Goal: Information Seeking & Learning: Stay updated

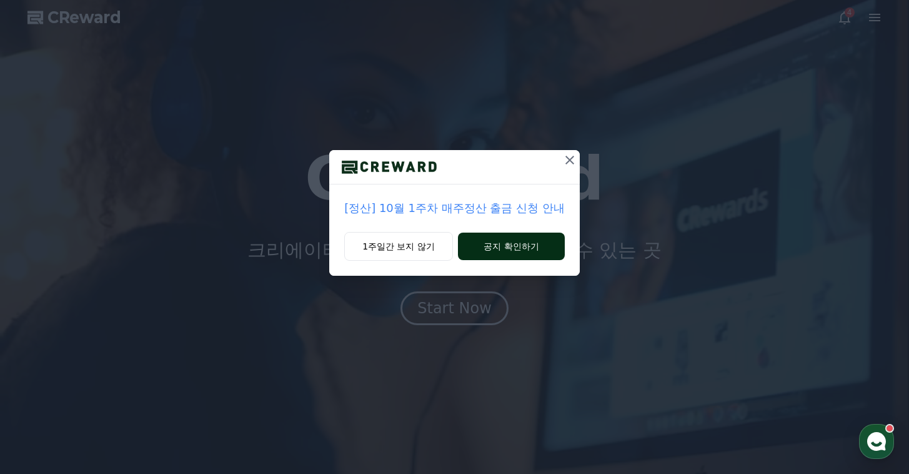
click at [529, 251] on button "공지 확인하기" at bounding box center [511, 247] width 107 height 28
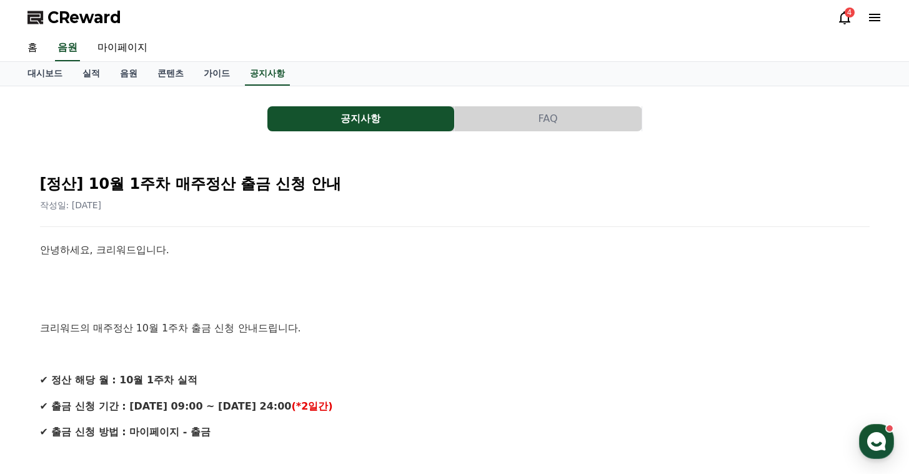
click at [346, 118] on button "공지사항" at bounding box center [361, 118] width 187 height 25
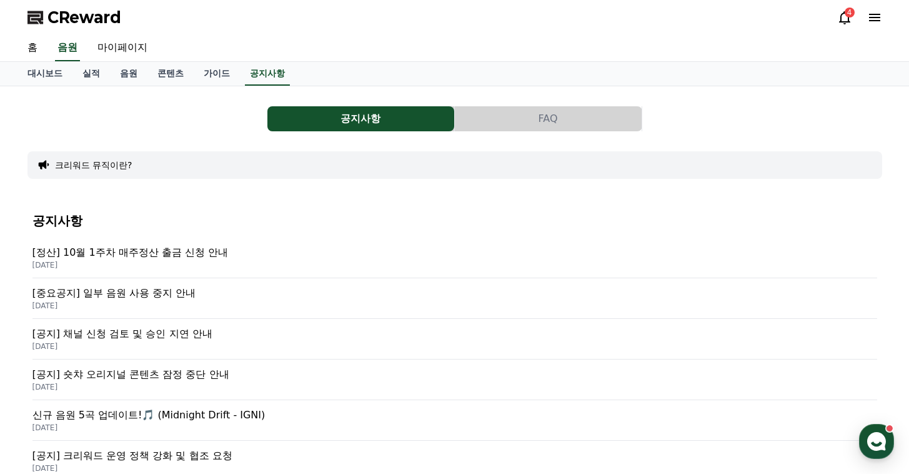
click at [179, 294] on p "[중요공지] 일부 음원 사용 중지 안내" at bounding box center [455, 293] width 845 height 15
